Goal: Find specific page/section: Find specific page/section

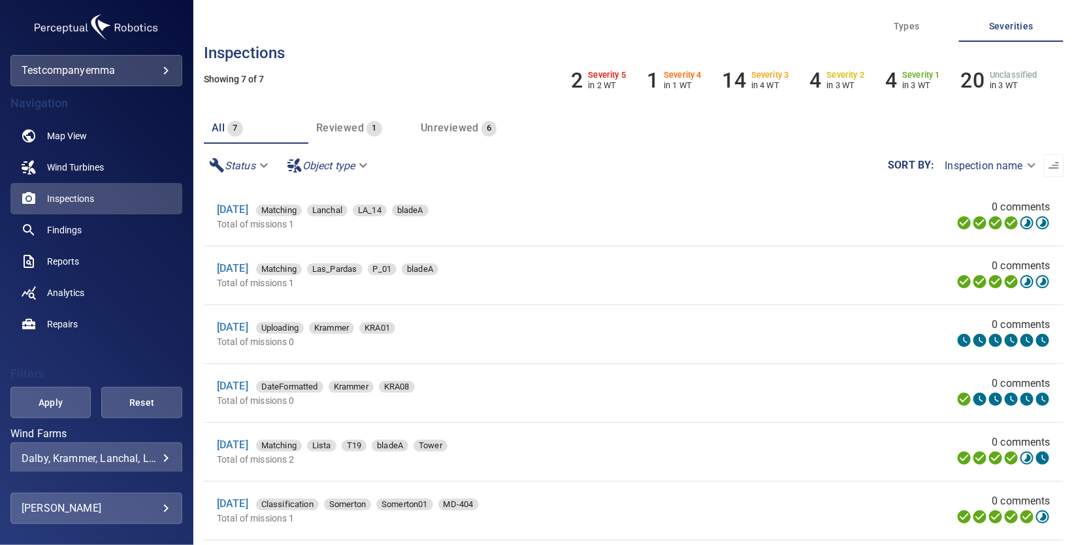
scroll to position [47, 0]
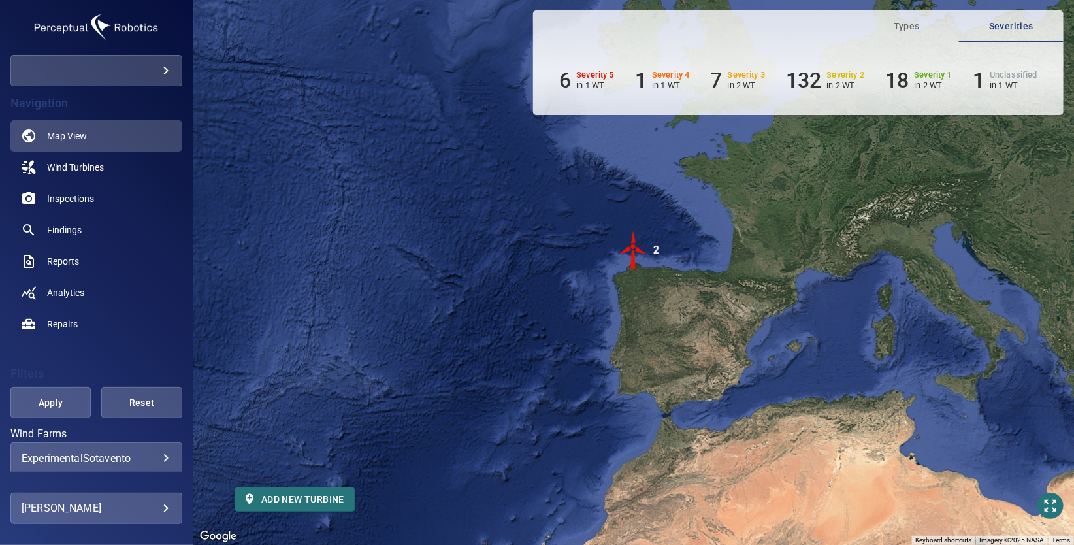
click at [148, 67] on body "**********" at bounding box center [537, 272] width 1074 height 545
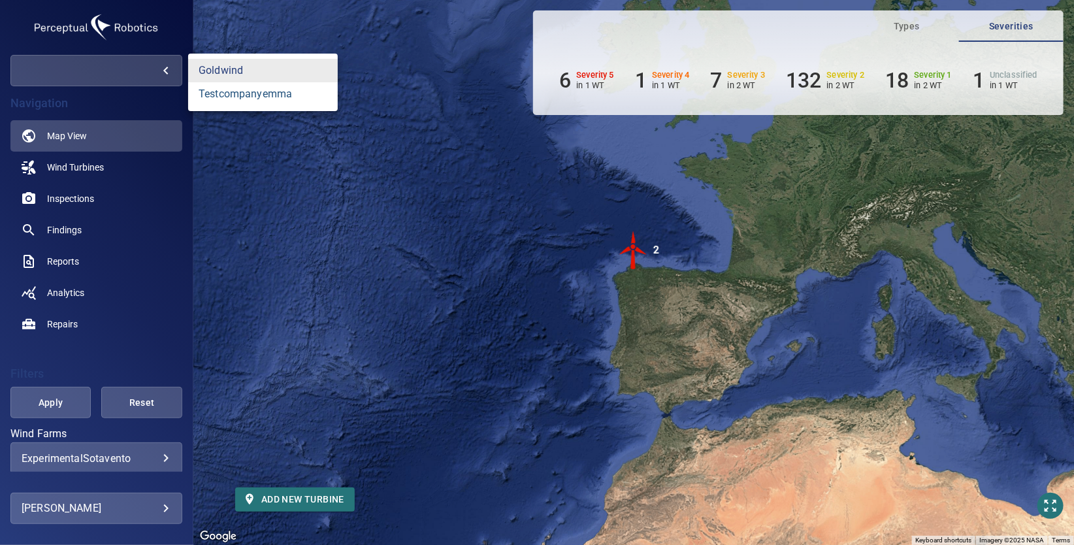
click at [233, 95] on link "testcompanyemma" at bounding box center [263, 94] width 150 height 24
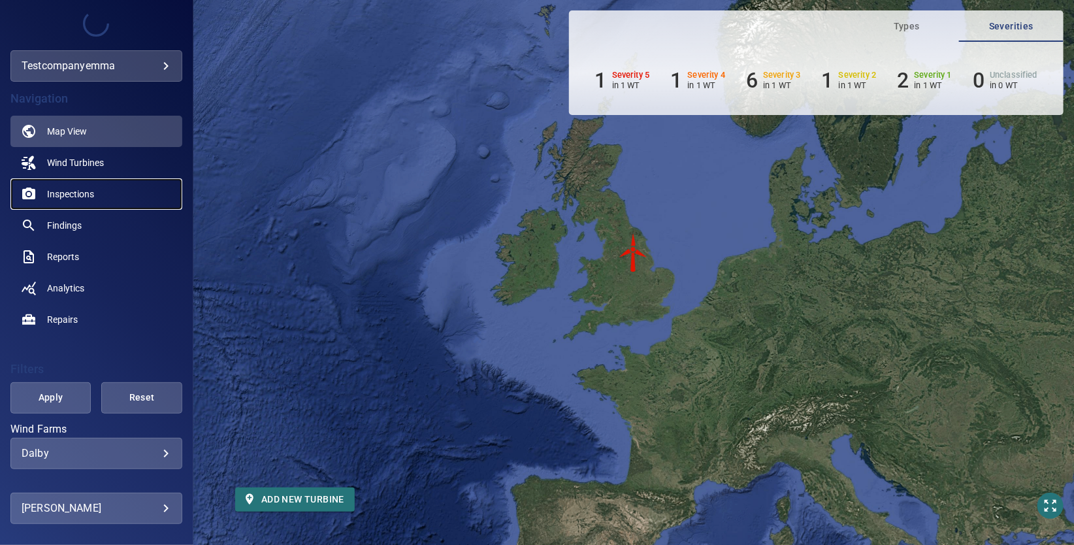
click at [80, 197] on span "Inspections" at bounding box center [70, 193] width 47 height 13
